Goal: Information Seeking & Learning: Learn about a topic

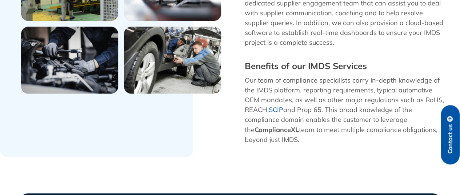
scroll to position [322, 0]
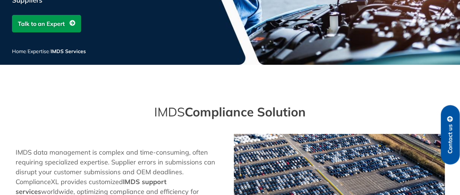
scroll to position [899, 0]
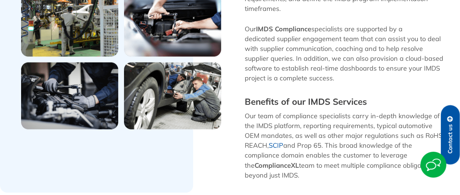
scroll to position [222, 0]
